Goal: Check status: Check status

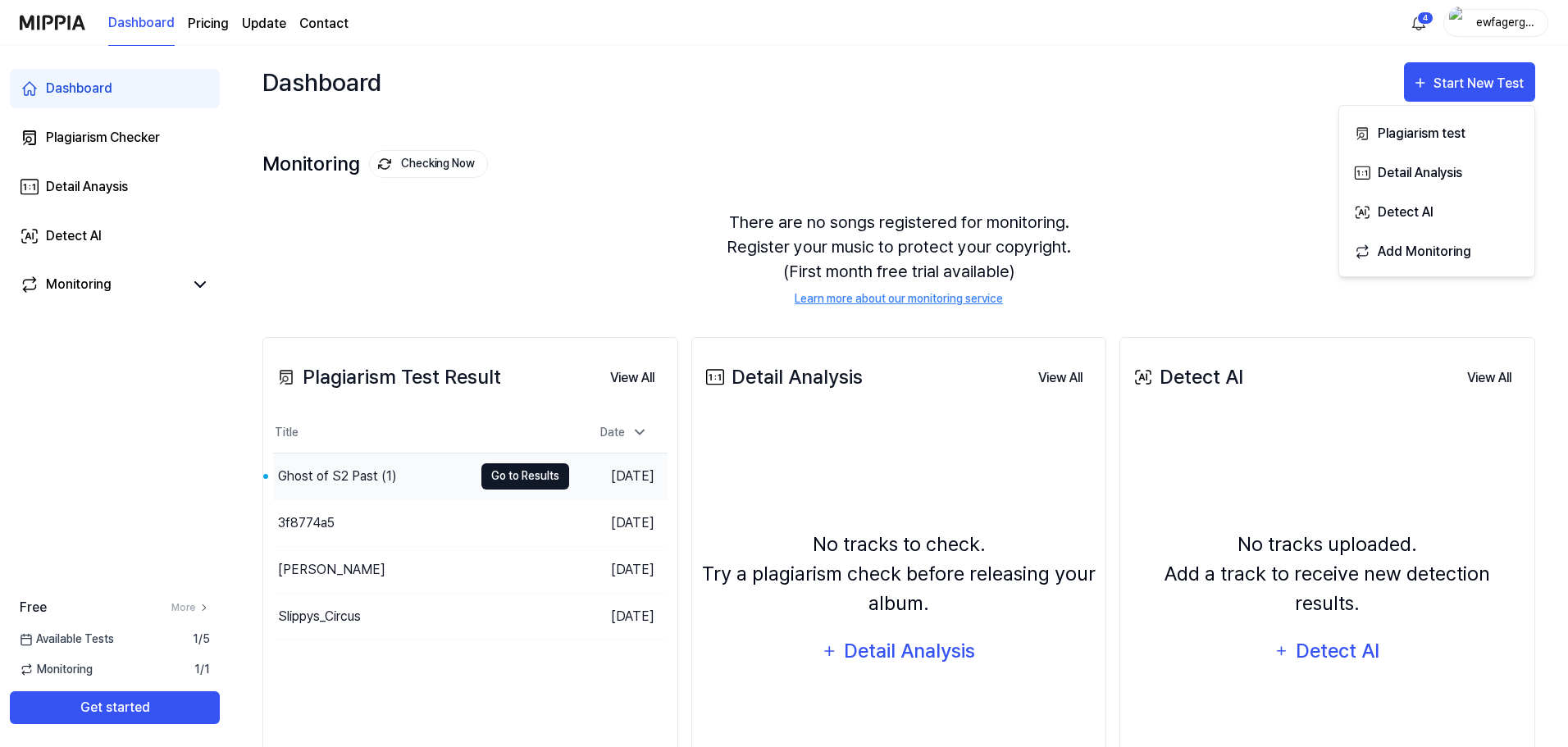
click at [530, 479] on button "Go to Results" at bounding box center [525, 477] width 88 height 27
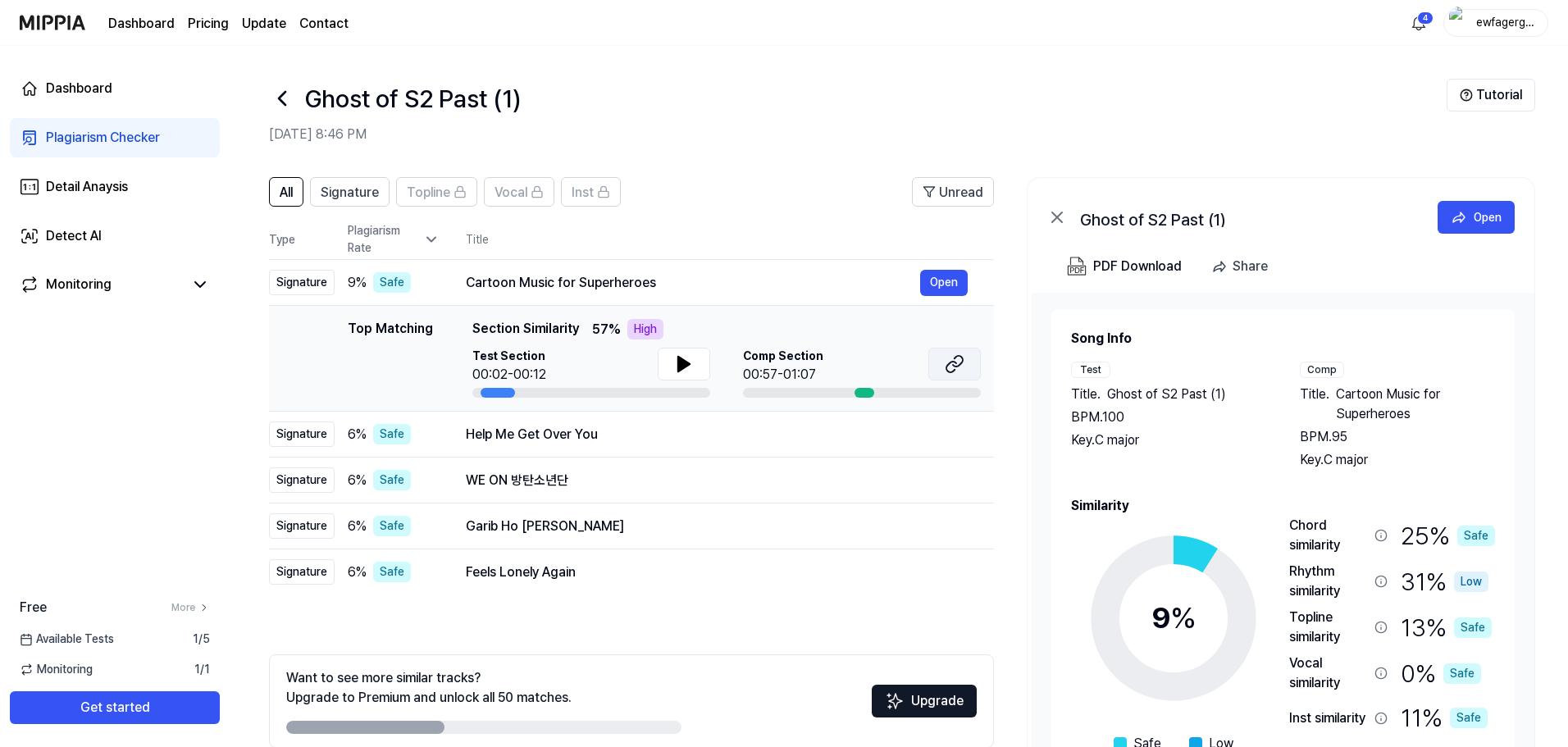
click at [950, 366] on icon at bounding box center [955, 364] width 20 height 19
click at [687, 365] on icon at bounding box center [683, 363] width 12 height 15
click at [685, 365] on icon at bounding box center [687, 363] width 4 height 13
click at [577, 275] on div "Cartoon Music for Superheroes" at bounding box center [692, 283] width 455 height 19
click at [84, 96] on div "Dashboard" at bounding box center [79, 89] width 66 height 19
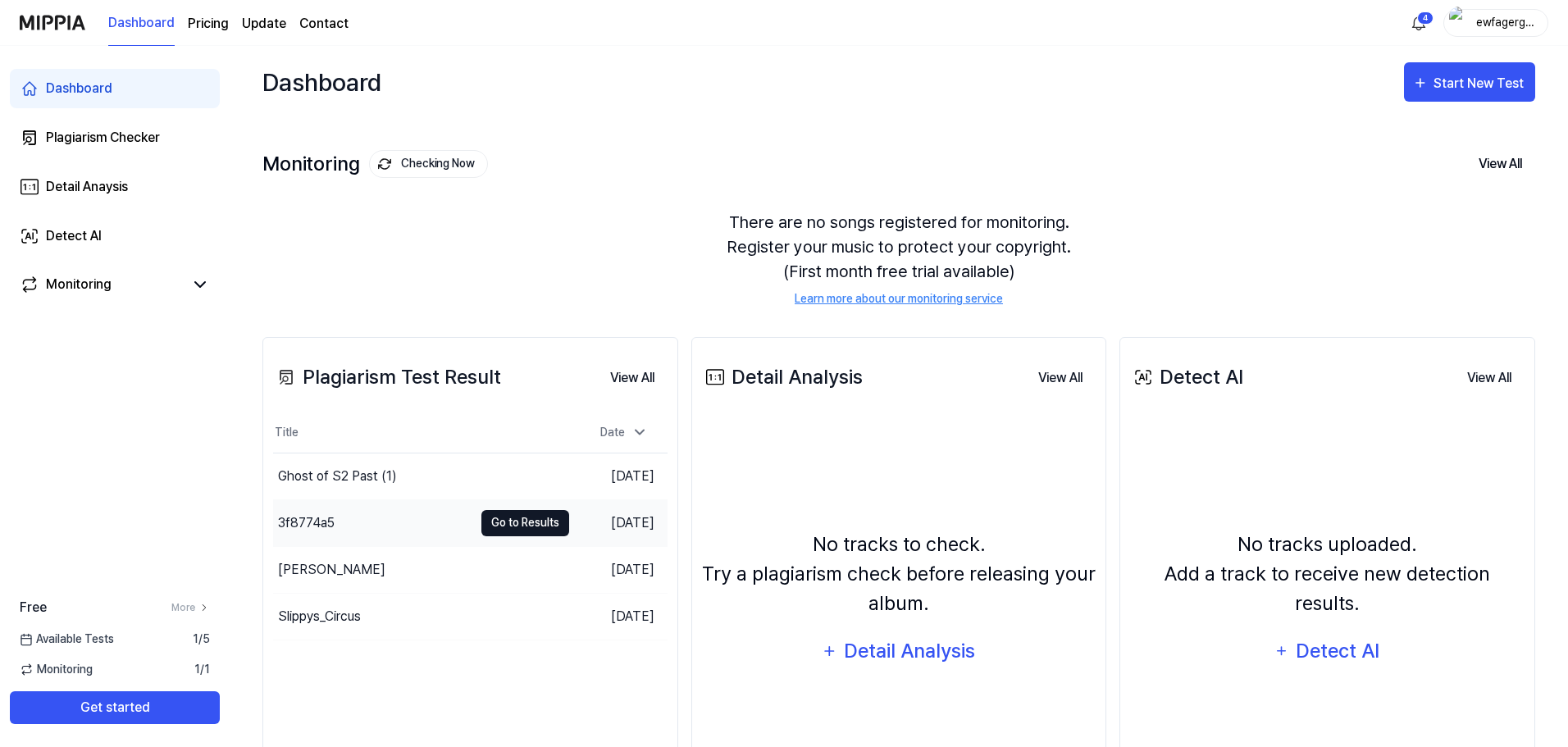
click at [500, 516] on button "Go to Results" at bounding box center [525, 523] width 88 height 27
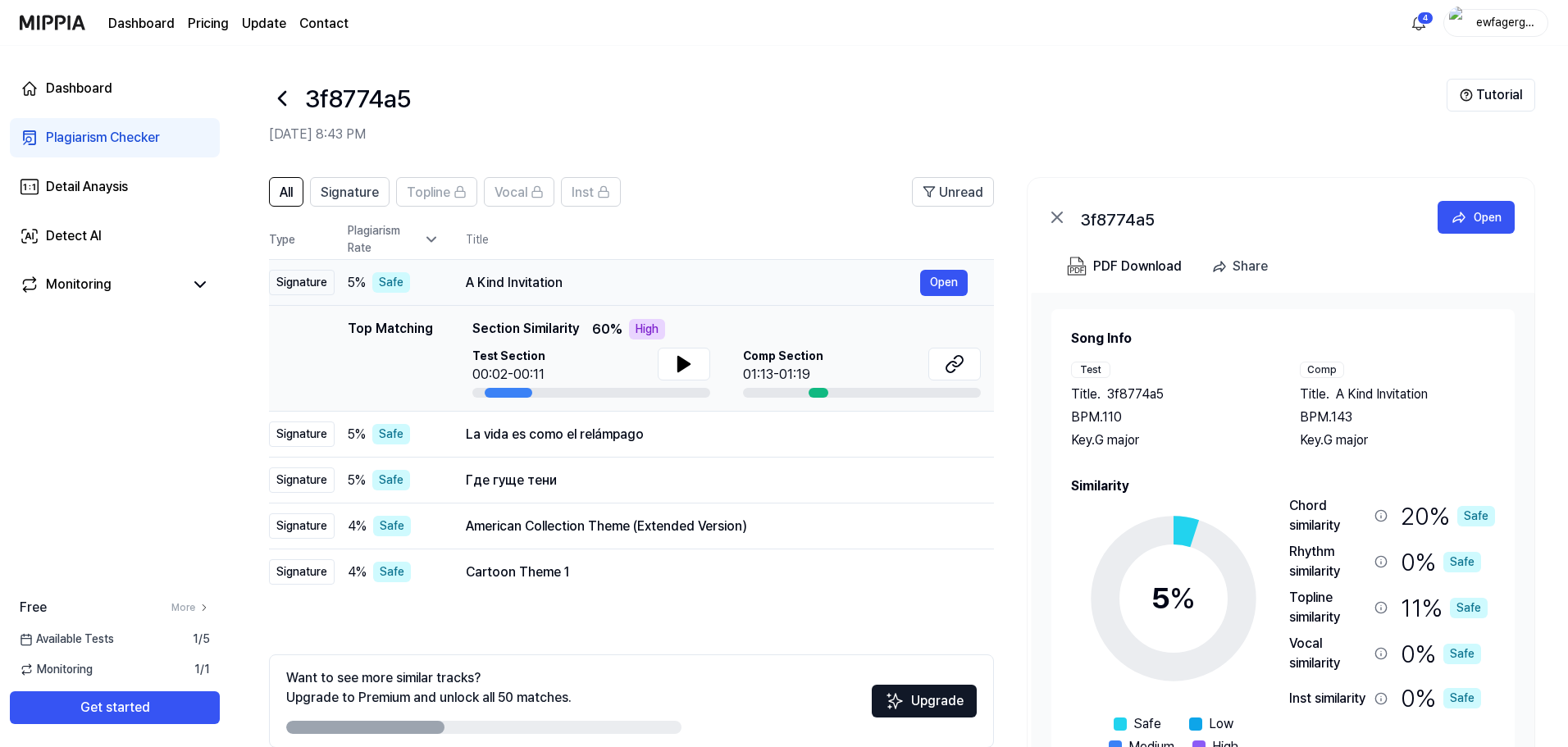
click at [702, 293] on div "A Kind Invitation Open" at bounding box center [716, 283] width 502 height 27
click at [277, 100] on icon at bounding box center [282, 98] width 27 height 27
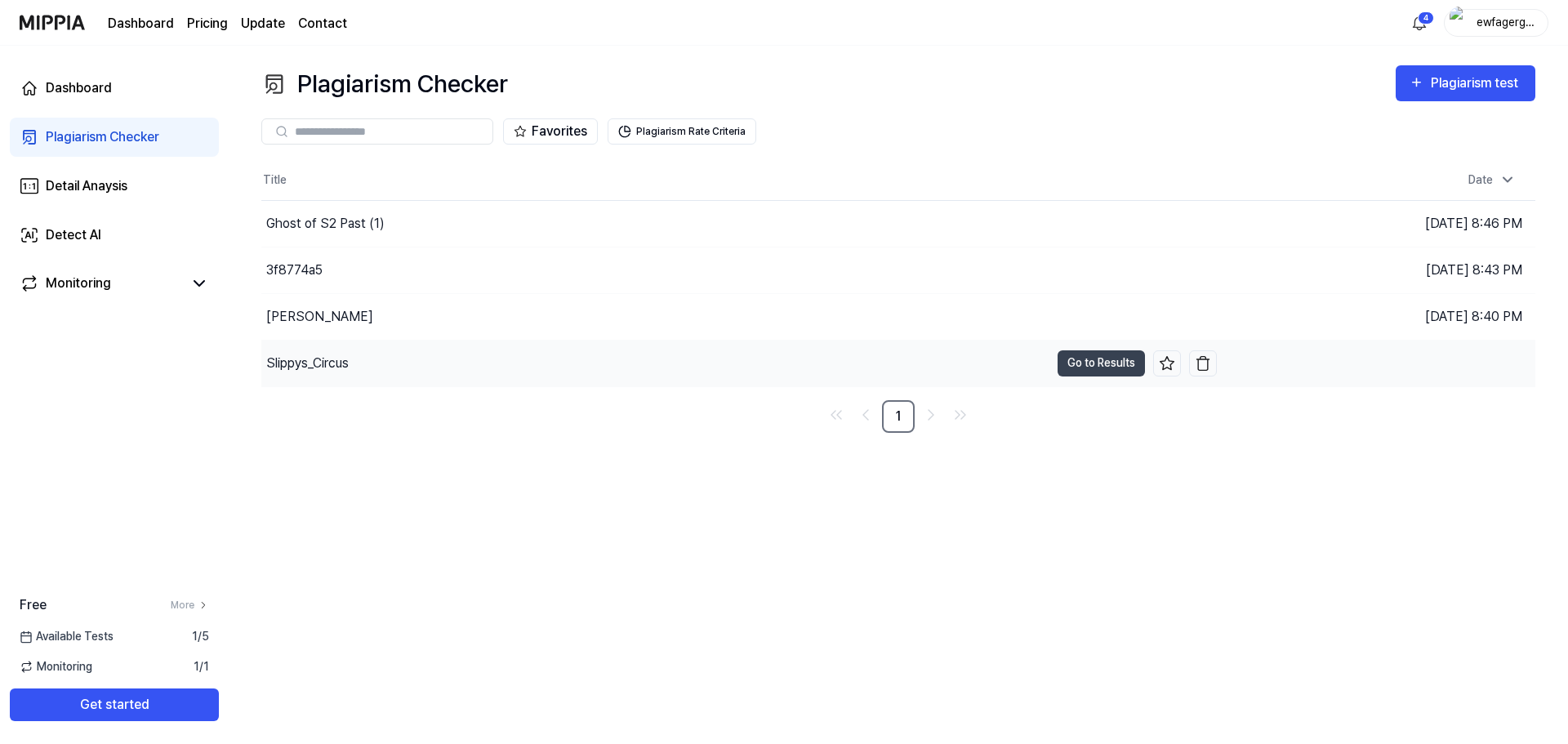
click at [488, 383] on div "Slippys_Circus" at bounding box center [655, 364] width 788 height 46
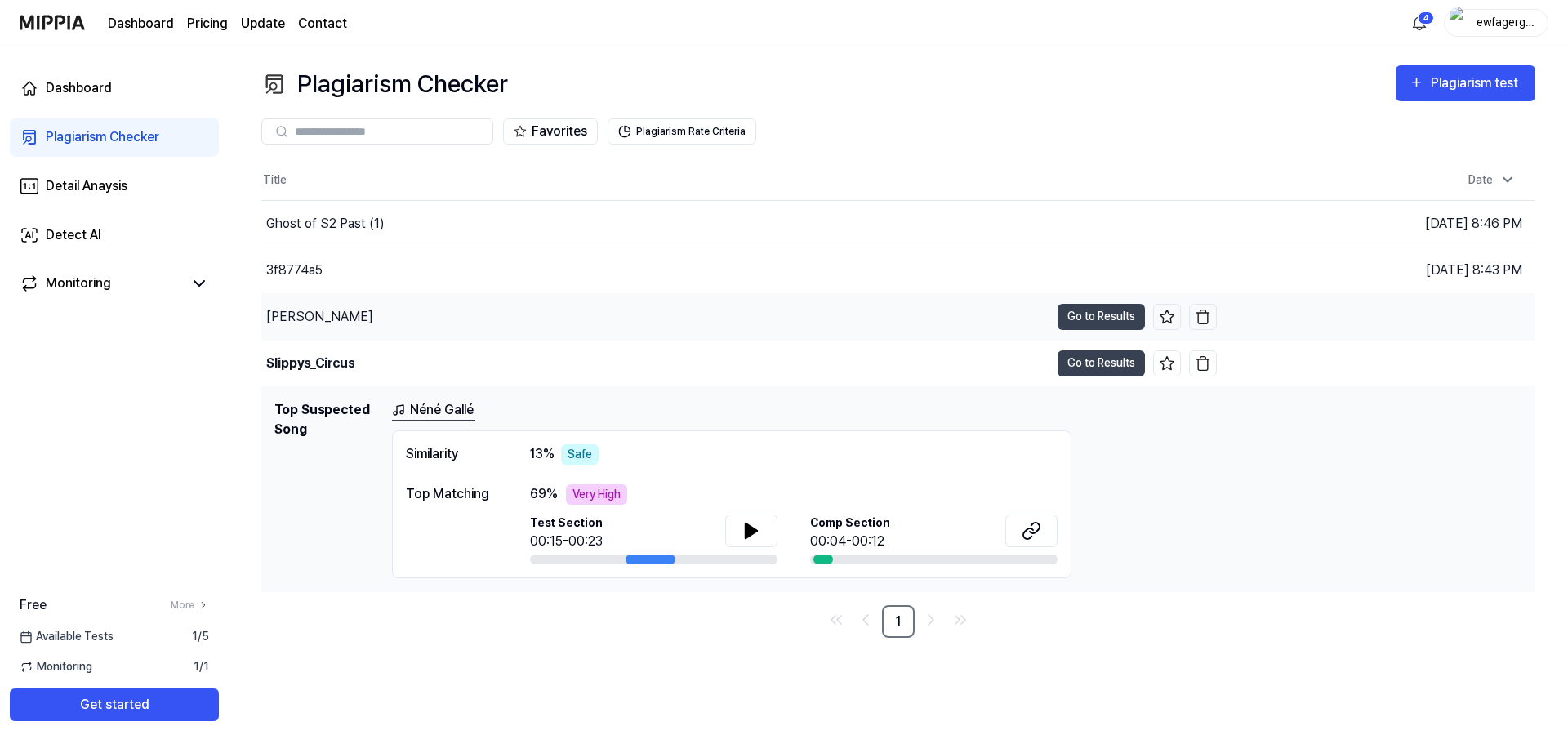
click at [513, 324] on div "[PERSON_NAME]" at bounding box center [655, 317] width 788 height 46
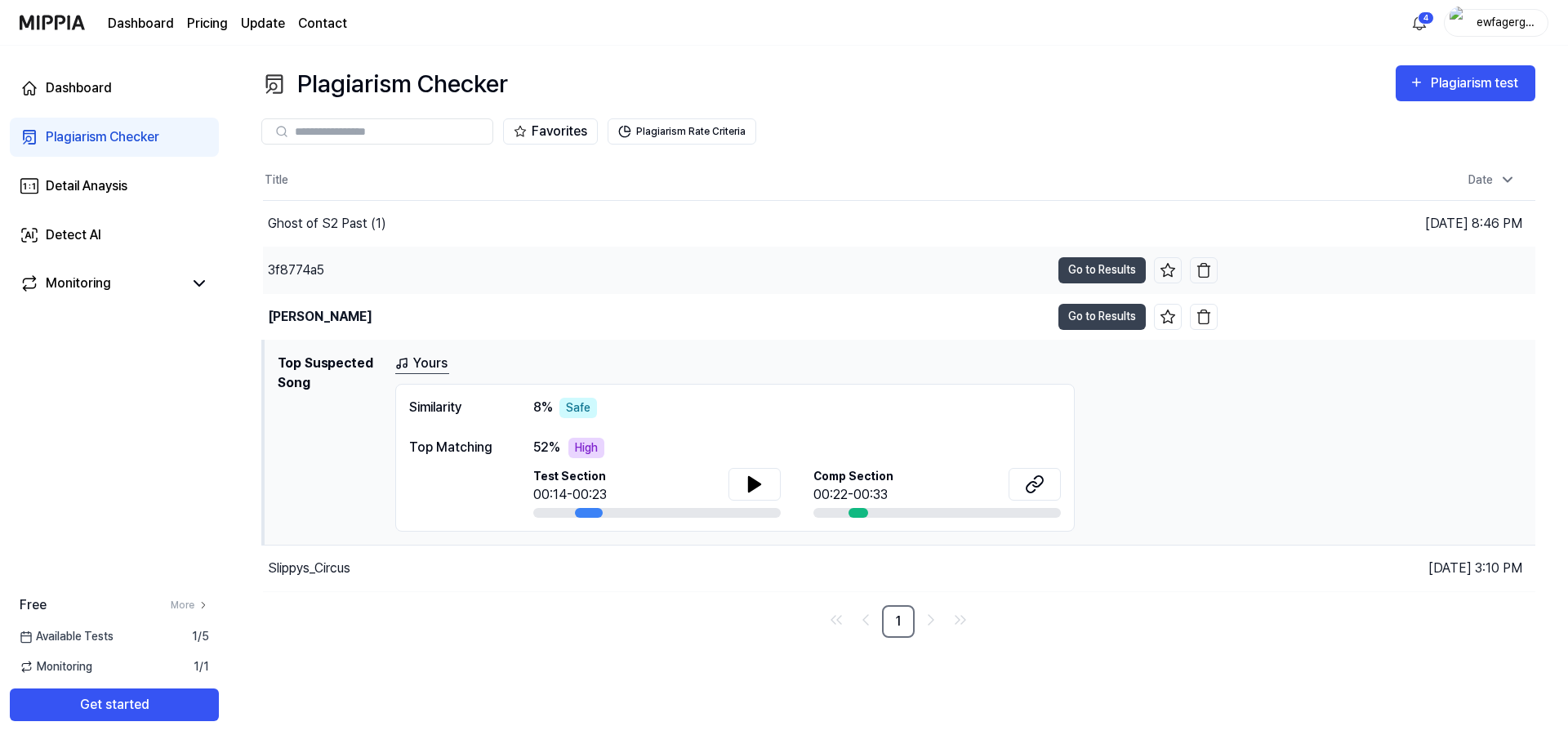
click at [515, 269] on div "3f8774a5" at bounding box center [657, 270] width 788 height 46
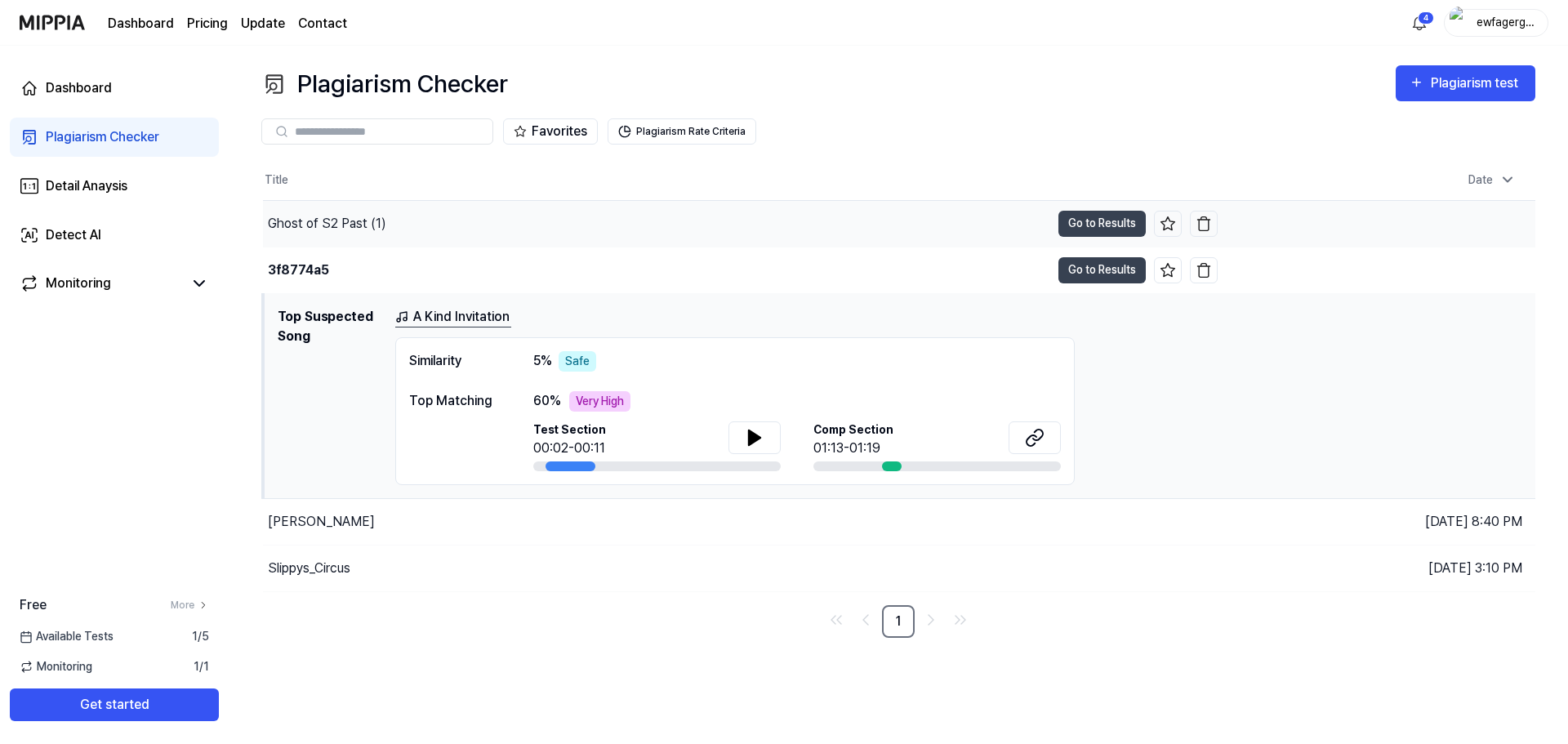
click at [523, 217] on div "Ghost of S2 Past (1)" at bounding box center [657, 224] width 788 height 46
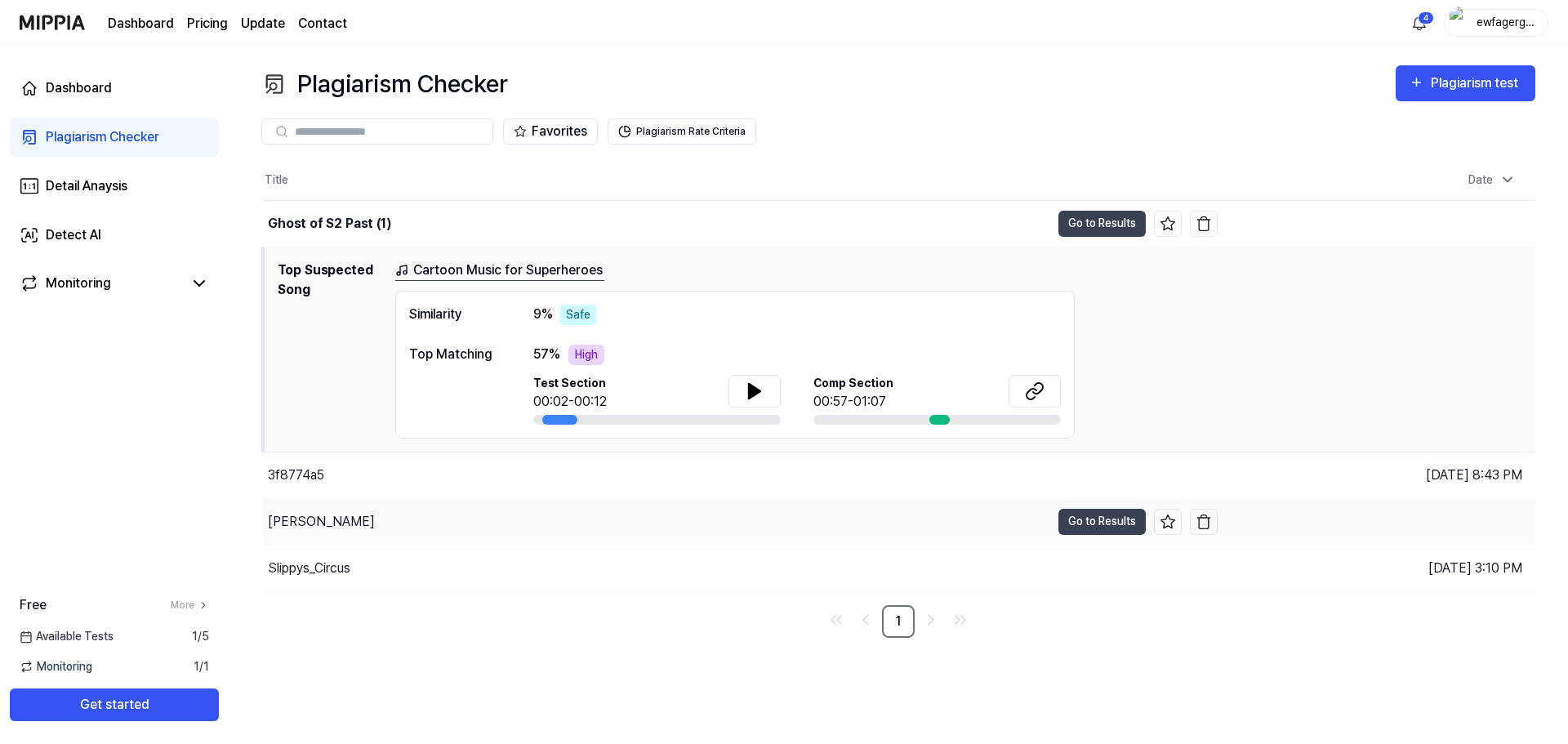
click at [563, 523] on div "[PERSON_NAME]" at bounding box center [657, 522] width 788 height 46
